Goal: Book appointment/travel/reservation

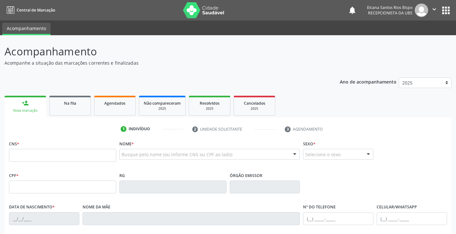
scroll to position [75, 0]
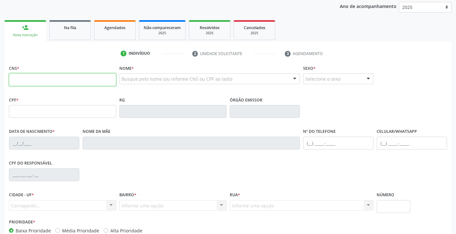
click at [72, 80] on input "text" at bounding box center [62, 79] width 107 height 13
click at [47, 82] on input "text" at bounding box center [62, 79] width 107 height 13
type input "702 0038 9837 1388"
type input "043.345.535-75"
type input "2[DATE]"
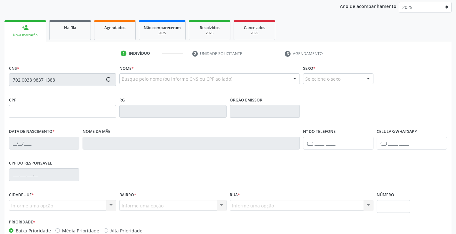
type input "[PERSON_NAME] dos Anjos"
type input "[PHONE_NUMBER]"
type input "S/N"
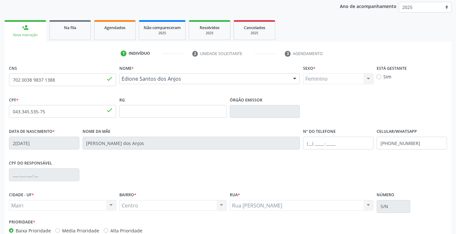
scroll to position [113, 0]
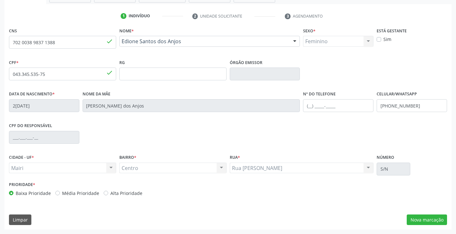
click at [122, 195] on label "Alta Prioridade" at bounding box center [126, 193] width 32 height 7
click at [108, 195] on input "Alta Prioridade" at bounding box center [106, 193] width 4 height 6
radio input "true"
click at [327, 107] on input "text" at bounding box center [338, 105] width 70 height 13
type input "[PHONE_NUMBER]"
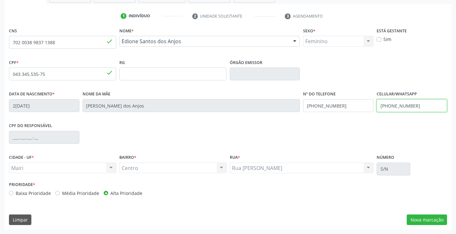
click at [416, 105] on input "[PHONE_NUMBER]" at bounding box center [411, 105] width 70 height 13
type input "("
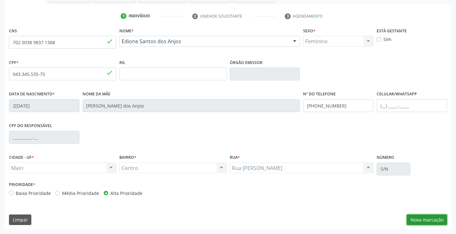
click at [413, 218] on button "Nova marcação" at bounding box center [426, 219] width 40 height 11
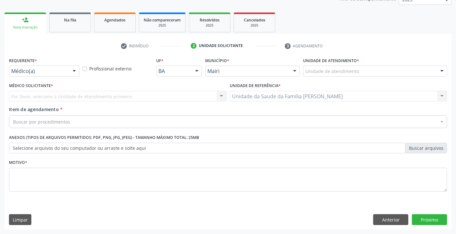
scroll to position [83, 0]
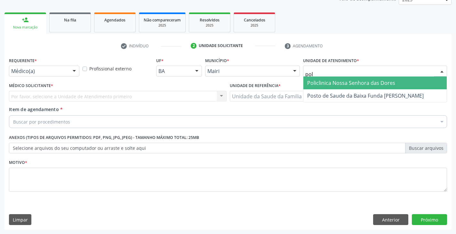
type input "poli"
click at [340, 85] on span "Policlinica Nossa Senhora das Dores" at bounding box center [351, 82] width 88 height 7
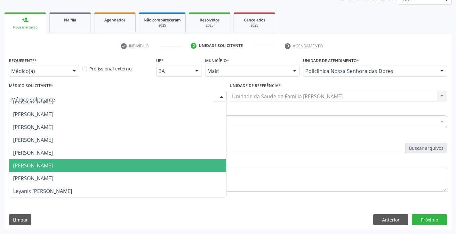
scroll to position [224, 0]
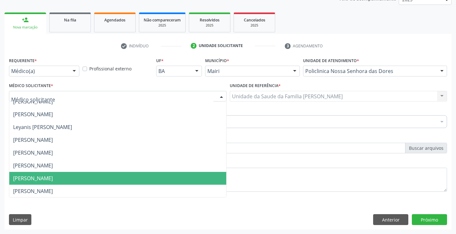
click at [41, 175] on span "[PERSON_NAME]" at bounding box center [33, 178] width 40 height 7
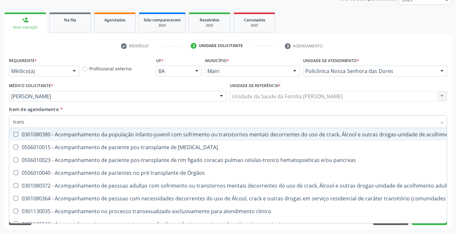
type input "TRANSVAGINAL"
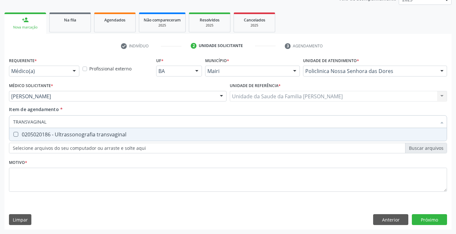
click at [53, 133] on div "0205020186 - Ultrassonografia transvaginal" at bounding box center [227, 134] width 429 height 5
checkbox transvaginal "true"
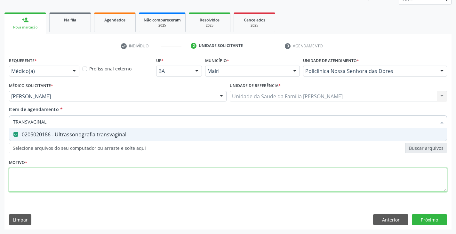
click at [51, 180] on div "Requerente * Médico(a) Médico(a) Enfermeiro(a) Paciente Nenhum resultado encont…" at bounding box center [228, 128] width 438 height 145
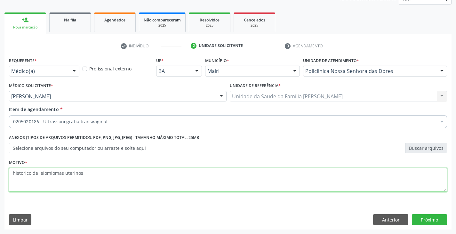
drag, startPoint x: 49, startPoint y: 176, endPoint x: 20, endPoint y: 178, distance: 29.1
click at [20, 178] on textarea "historico de leiomiomas uterinos" at bounding box center [228, 180] width 438 height 24
type textarea "histórico de leiomiomas uterinos"
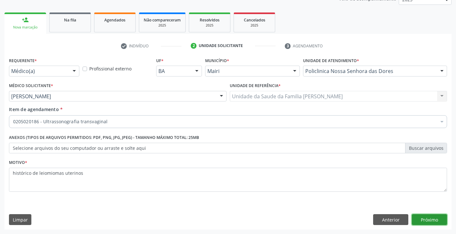
click at [423, 220] on button "Próximo" at bounding box center [428, 219] width 35 height 11
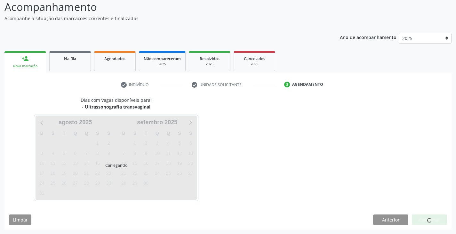
scroll to position [63, 0]
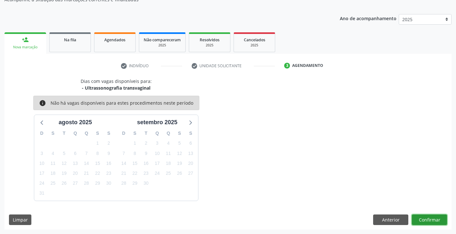
click at [430, 217] on button "Confirmar" at bounding box center [428, 219] width 35 height 11
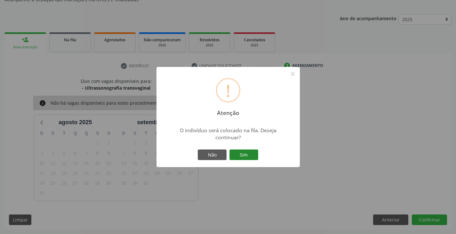
click at [237, 157] on button "Sim" at bounding box center [243, 154] width 29 height 11
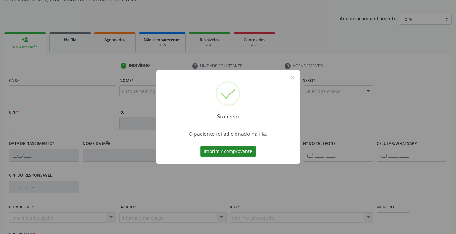
click at [229, 147] on button "Imprimir comprovante" at bounding box center [228, 151] width 56 height 11
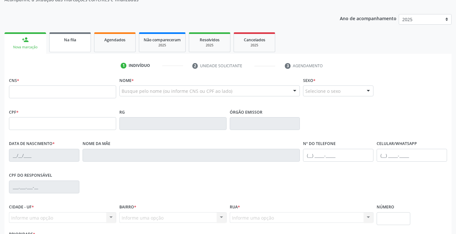
click at [61, 39] on div "Na fila" at bounding box center [70, 39] width 32 height 7
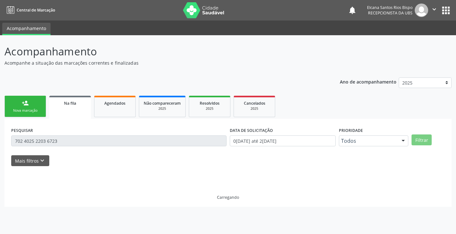
scroll to position [0, 0]
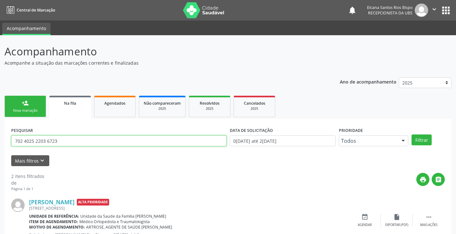
drag, startPoint x: 60, startPoint y: 142, endPoint x: 0, endPoint y: 138, distance: 60.5
click at [0, 138] on div "Acompanhamento Acompanhe a situação das marcações correntes e finalizadas Relat…" at bounding box center [228, 178] width 456 height 287
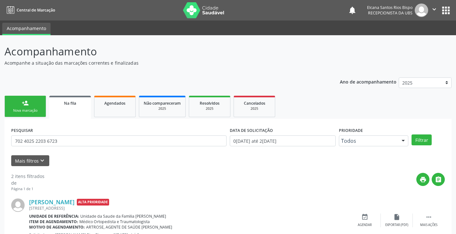
click at [0, 138] on div "Acompanhamento Acompanhe a situação das marcações correntes e finalizadas Relat…" at bounding box center [228, 178] width 456 height 287
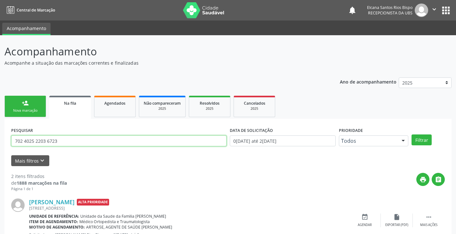
drag, startPoint x: 68, startPoint y: 141, endPoint x: 3, endPoint y: 150, distance: 65.9
click at [3, 150] on div "Acompanhamento Acompanhe a situação das marcações correntes e finalizadas Relat…" at bounding box center [228, 178] width 456 height 287
paste input "0038 9837 1388"
type input "702 0038 9837 1388"
click at [411, 134] on button "Filtrar" at bounding box center [421, 139] width 20 height 11
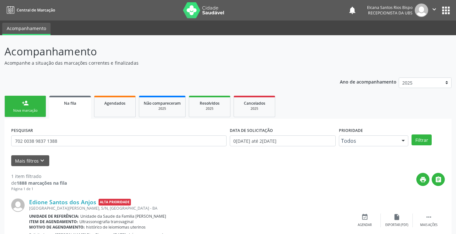
scroll to position [26, 0]
